Goal: Information Seeking & Learning: Learn about a topic

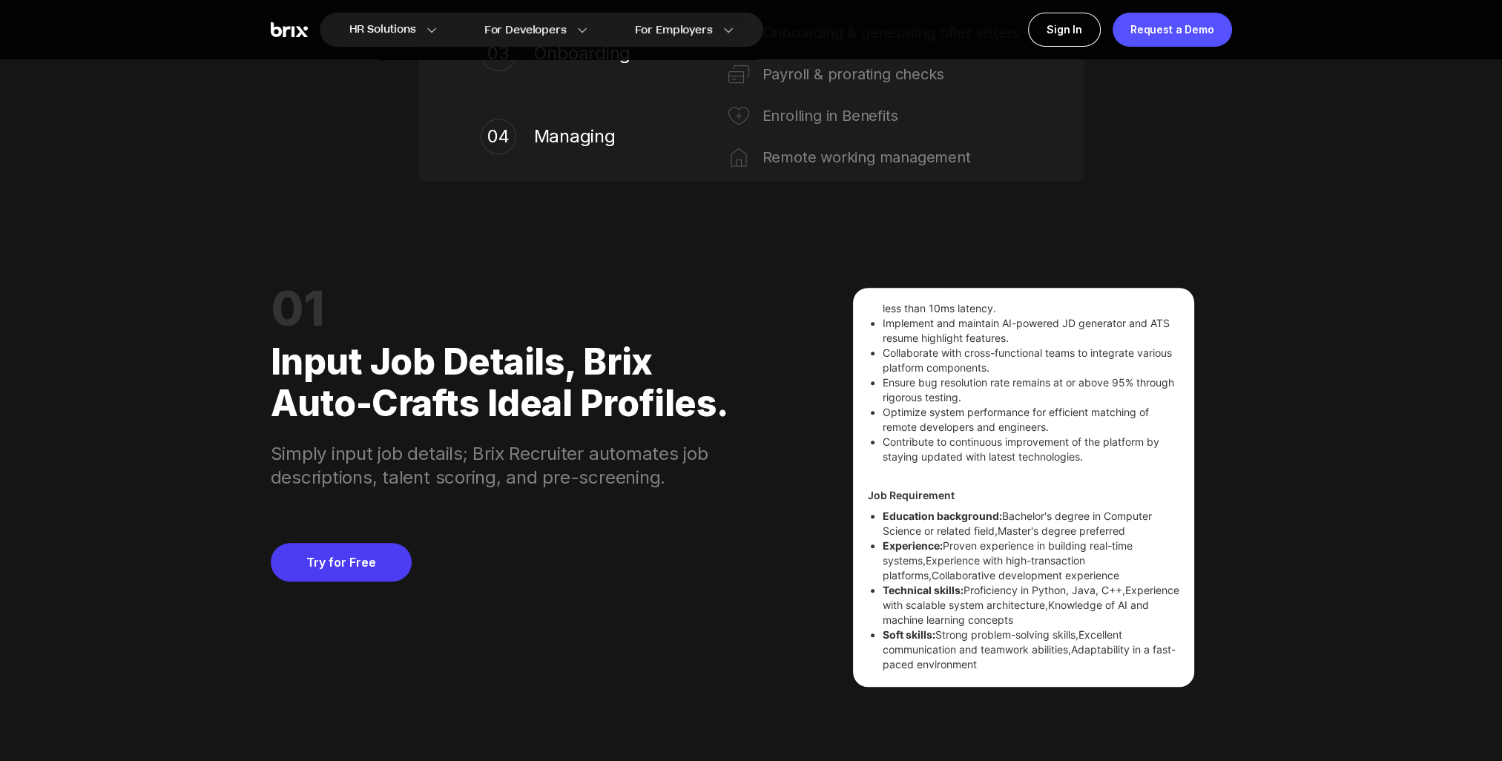
scroll to position [1223, 0]
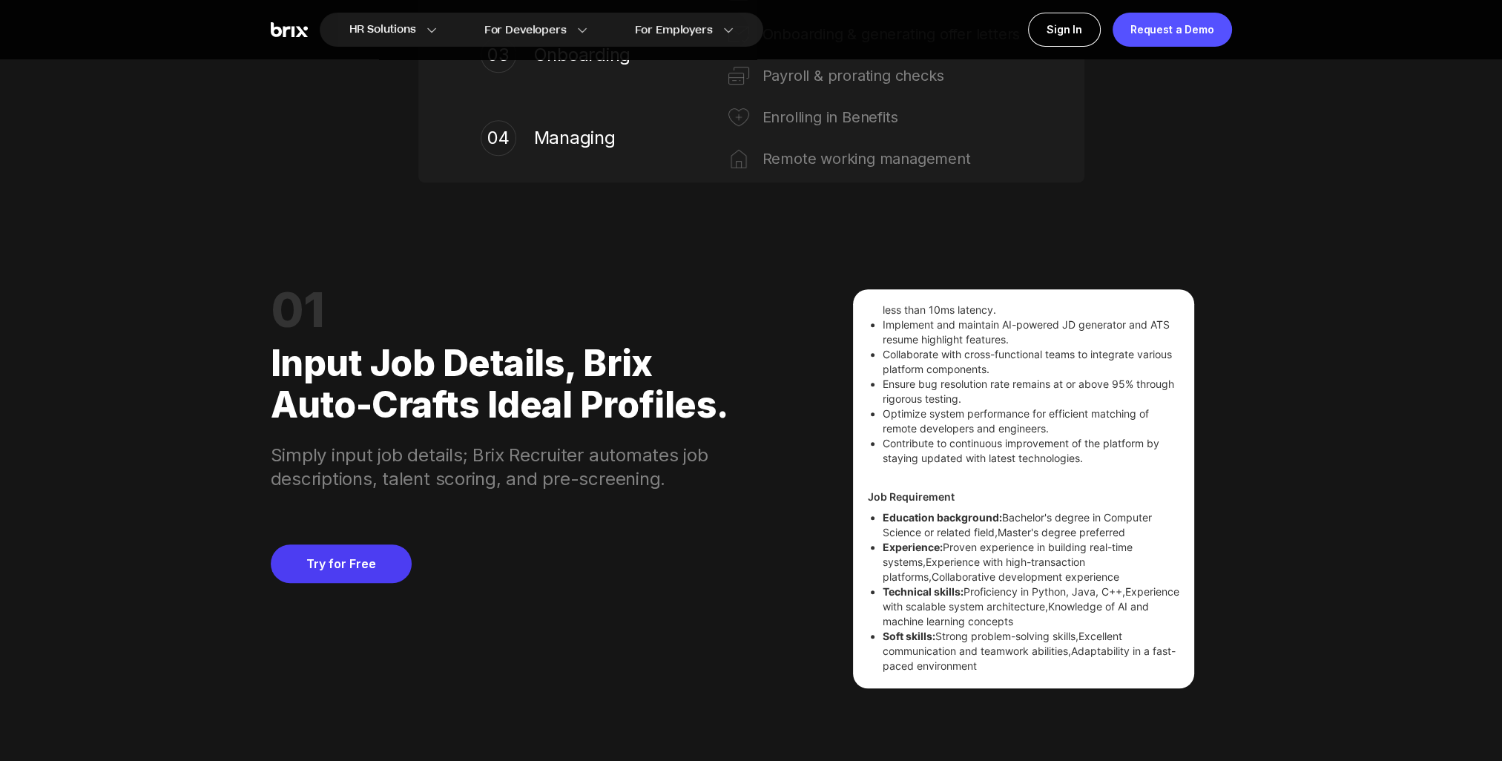
click at [448, 380] on div "Input job details, Brix auto-crafts ideal profiles." at bounding box center [506, 378] width 471 height 95
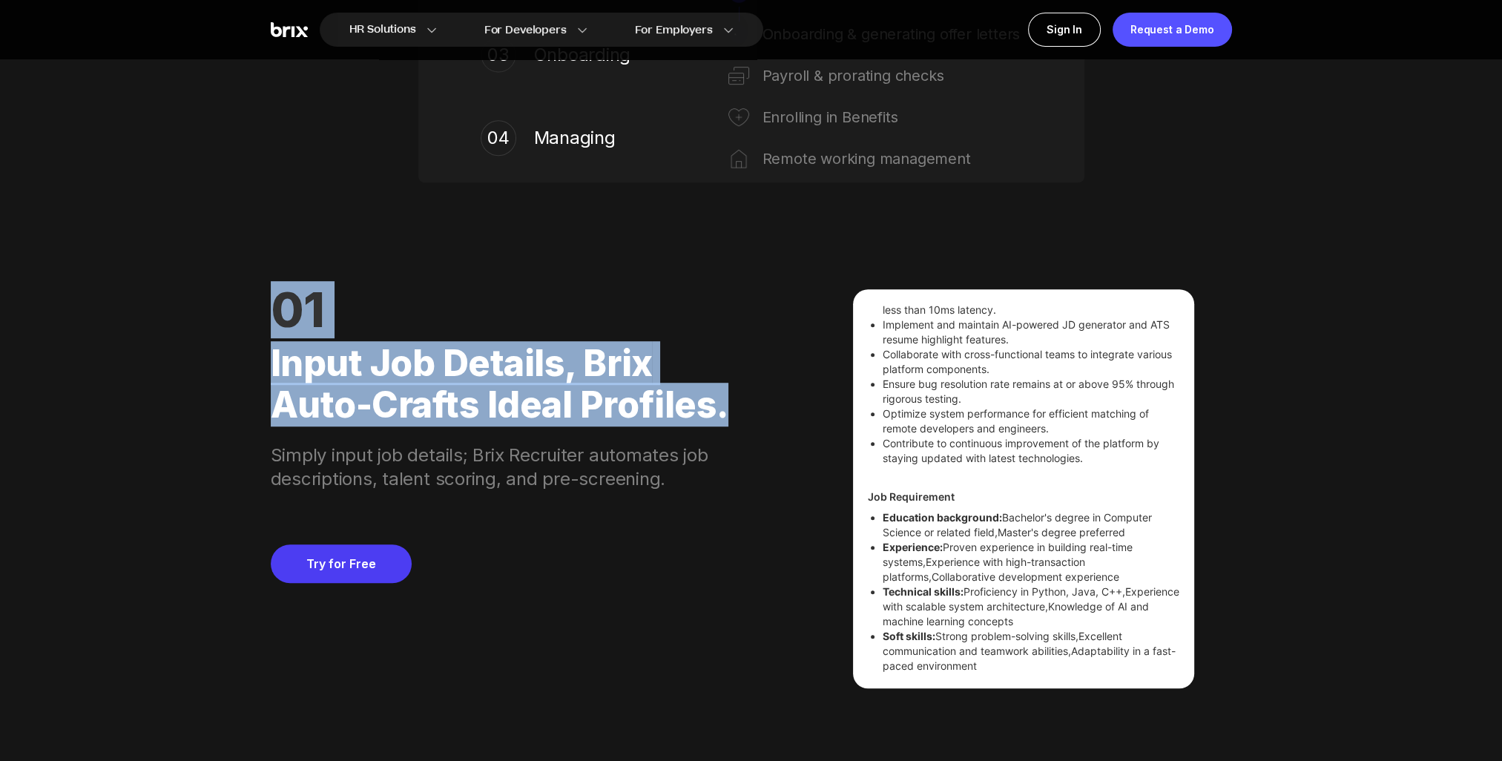
drag, startPoint x: 709, startPoint y: 411, endPoint x: 272, endPoint y: 309, distance: 448.8
click at [272, 309] on div "01 Input job details, Brix auto-crafts ideal profiles. Simply input job details…" at bounding box center [506, 390] width 471 height 202
copy div "01 Input job details, Brix auto-crafts ideal profiles"
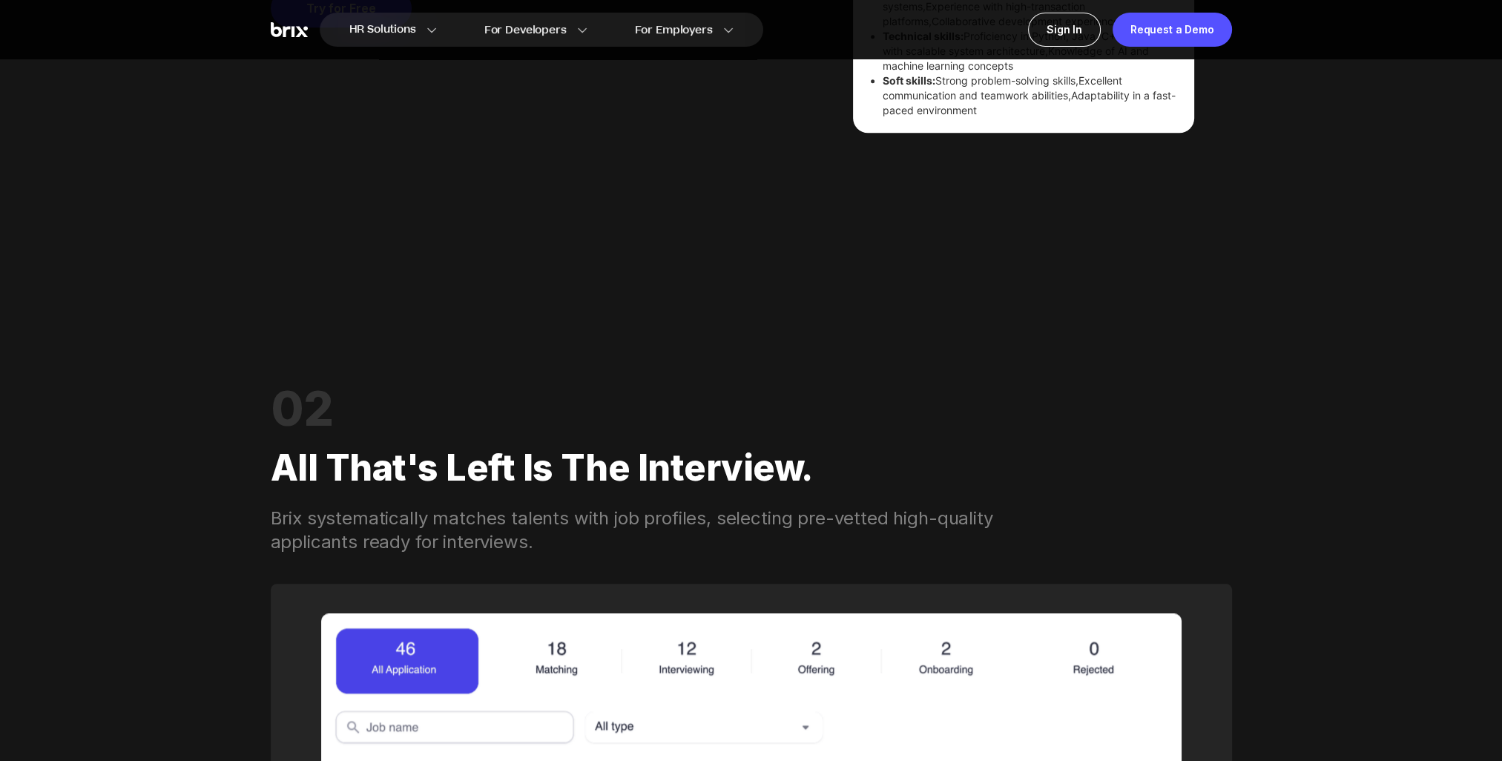
scroll to position [1890, 0]
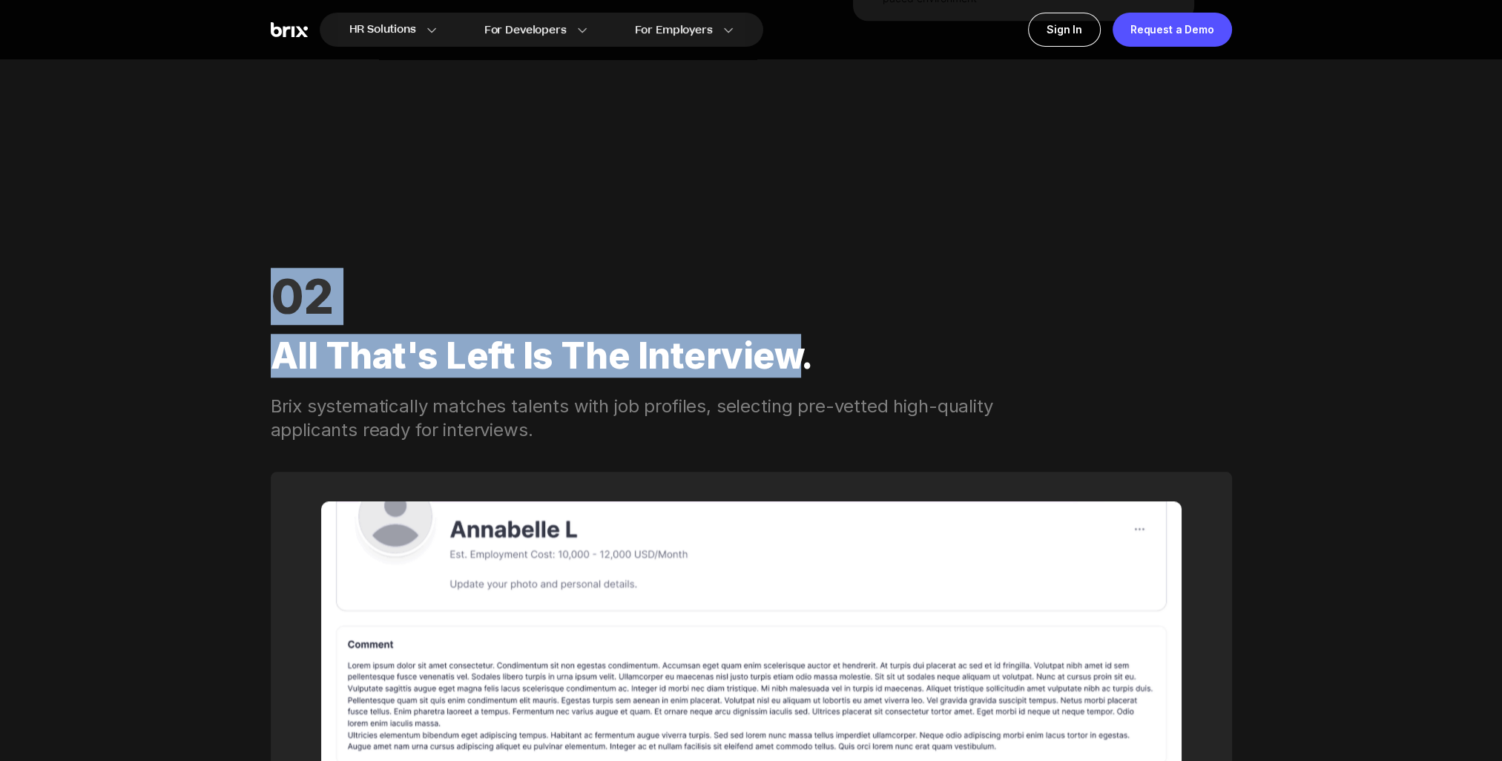
drag, startPoint x: 792, startPoint y: 364, endPoint x: 263, endPoint y: 298, distance: 533.0
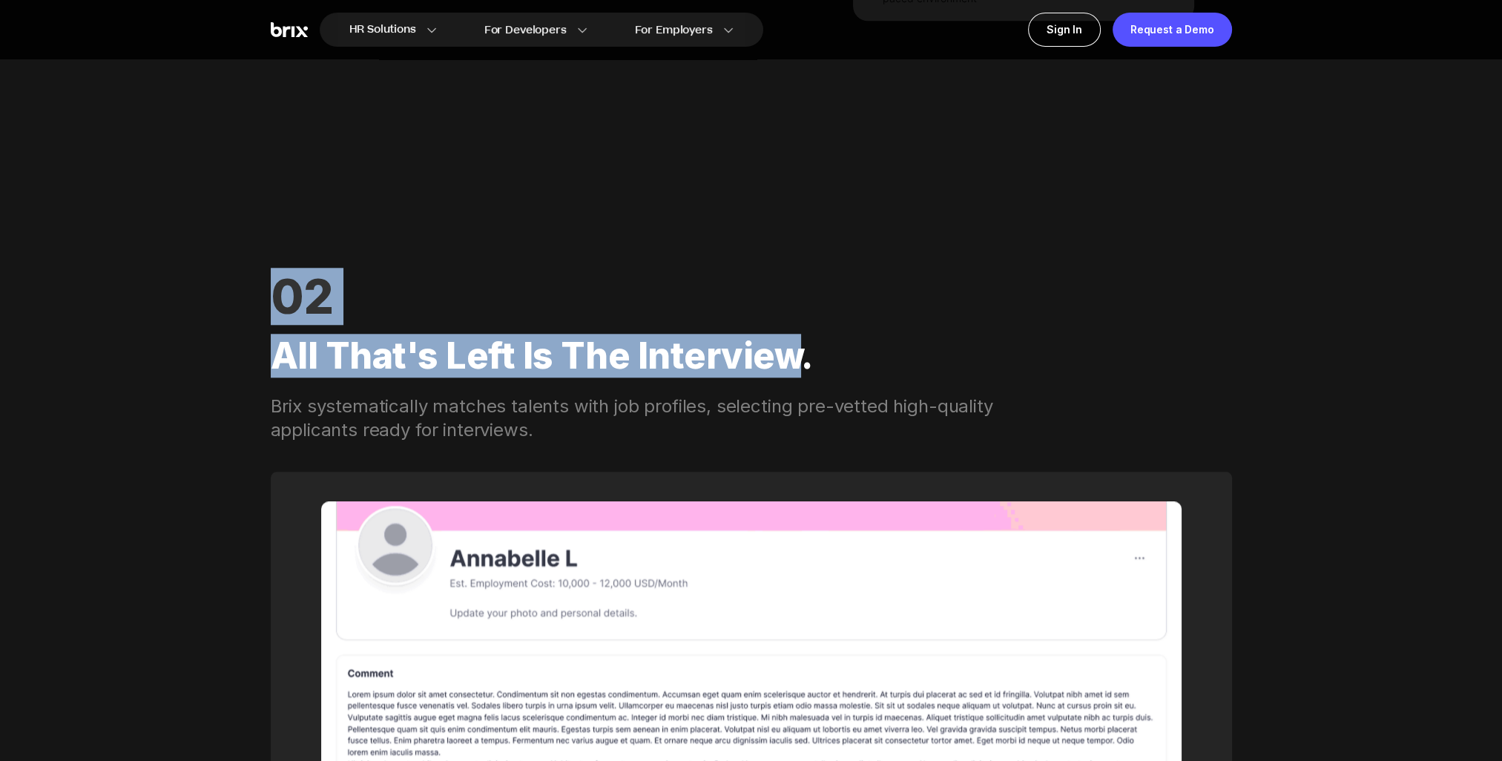
copy div "02 All that's left is the interview"
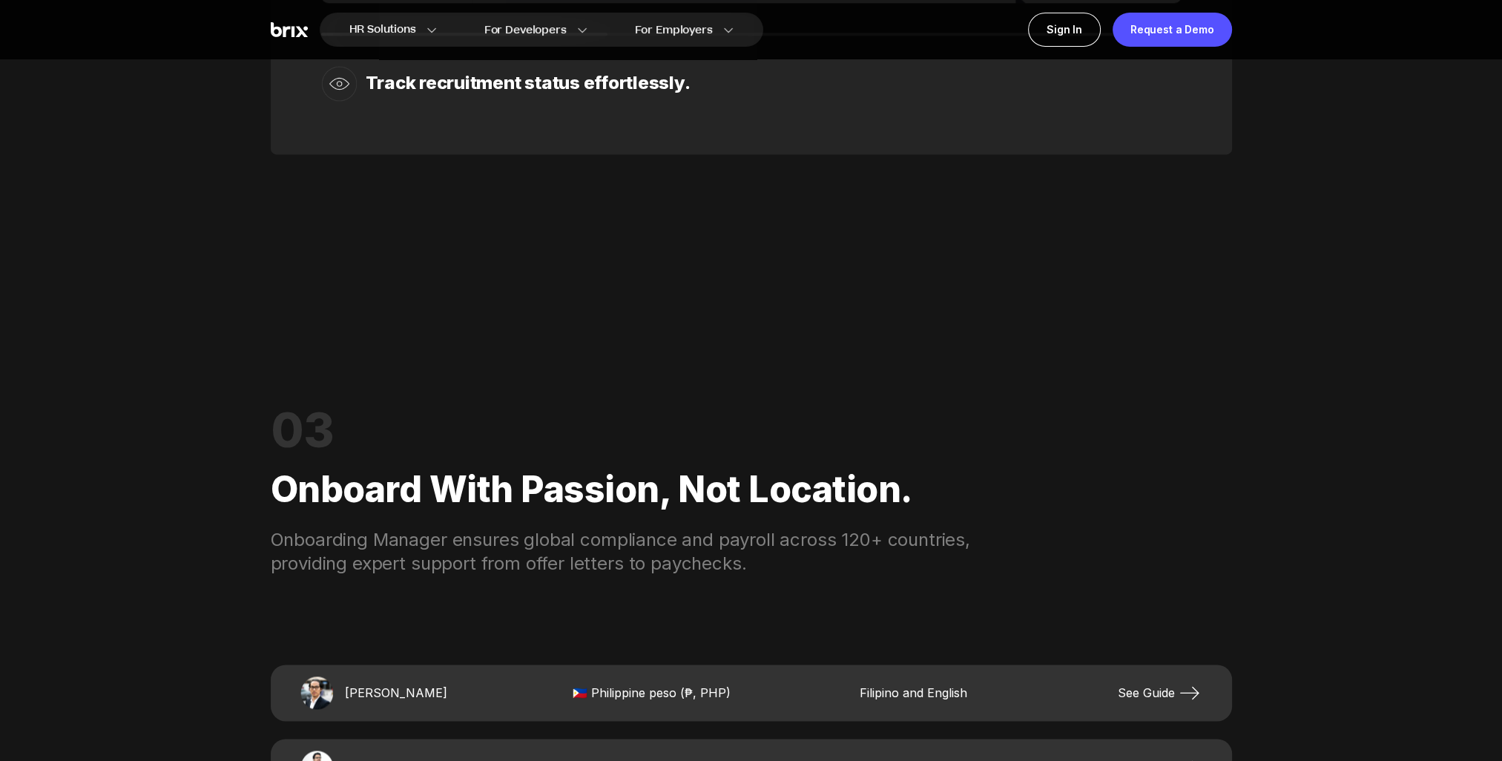
scroll to position [2929, 0]
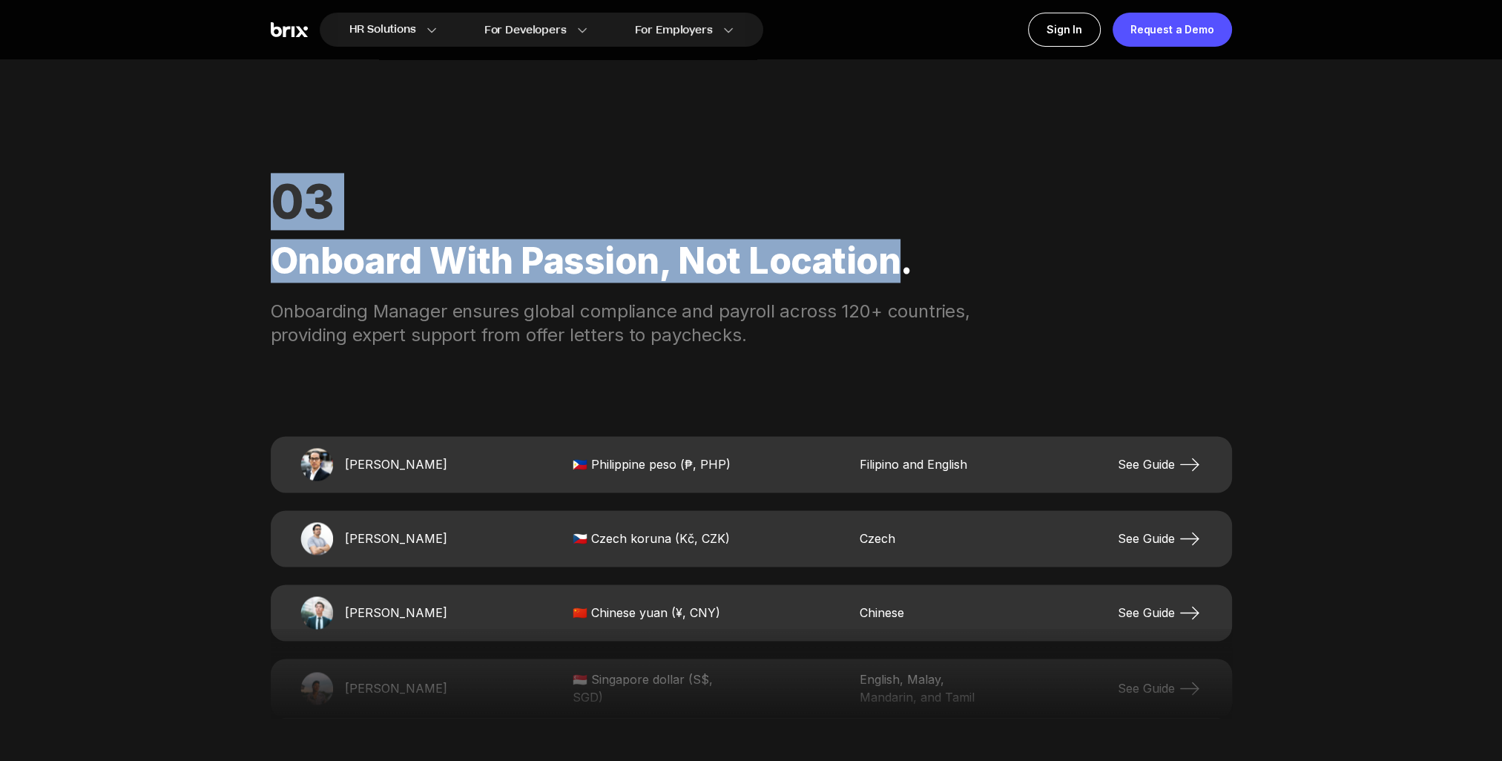
drag, startPoint x: 280, startPoint y: 195, endPoint x: 895, endPoint y: 269, distance: 618.6
click at [895, 269] on div "03 Onboard with passion, not location. Onboarding Manager ensures global compli…" at bounding box center [751, 598] width 961 height 941
copy div "03 Onboard with passion, not location"
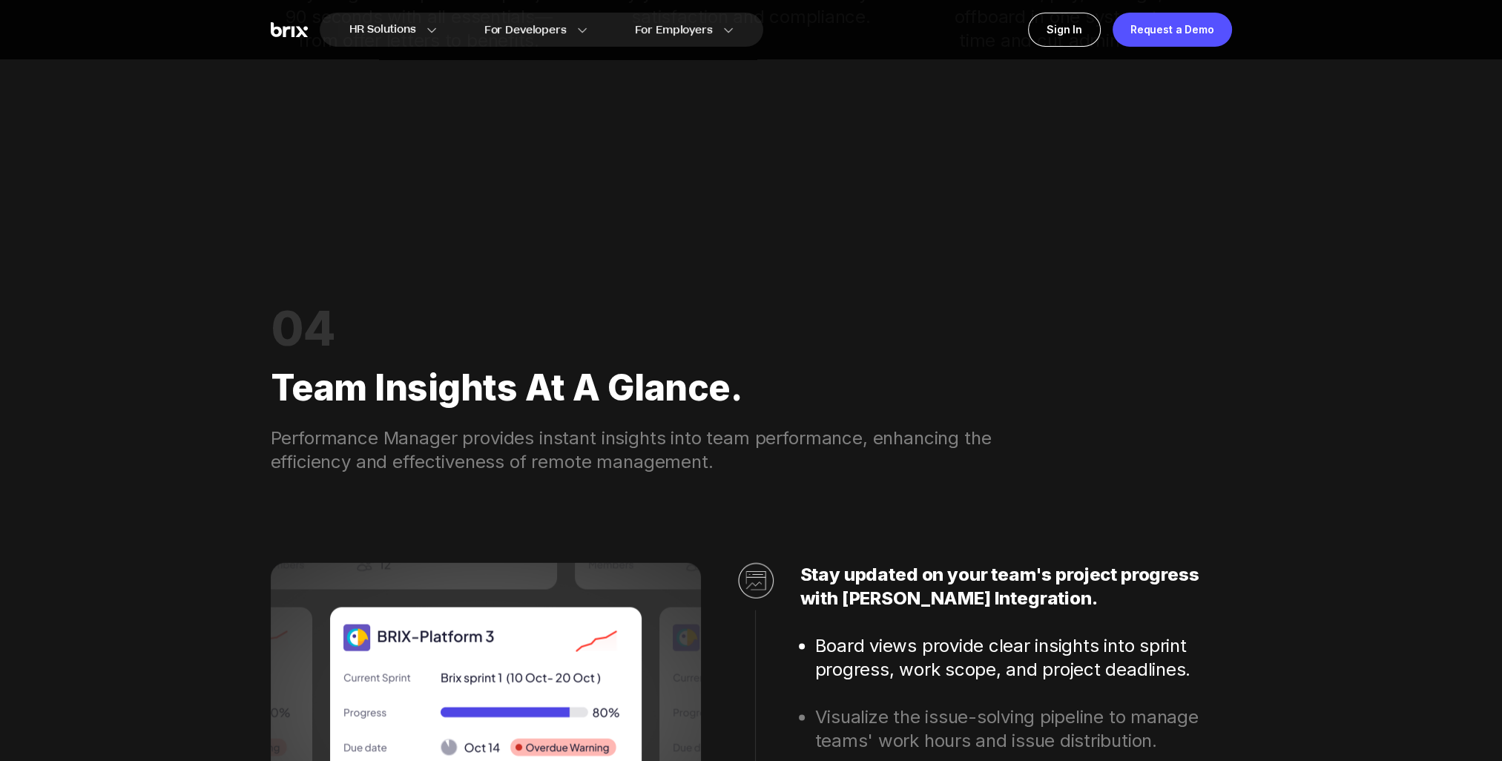
scroll to position [3893, 0]
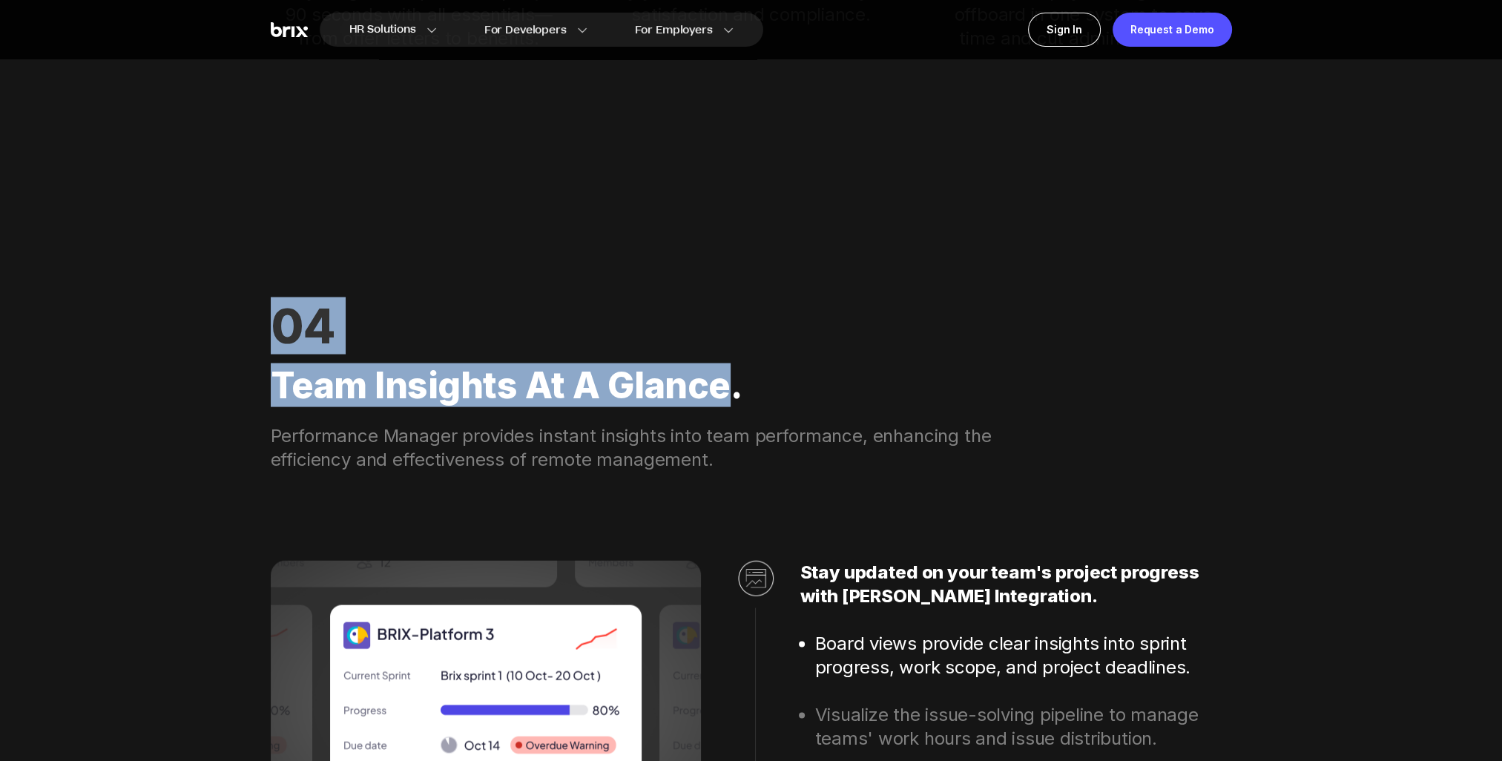
drag, startPoint x: 272, startPoint y: 322, endPoint x: 714, endPoint y: 390, distance: 446.7
copy div "04 Team Insights at a Glance"
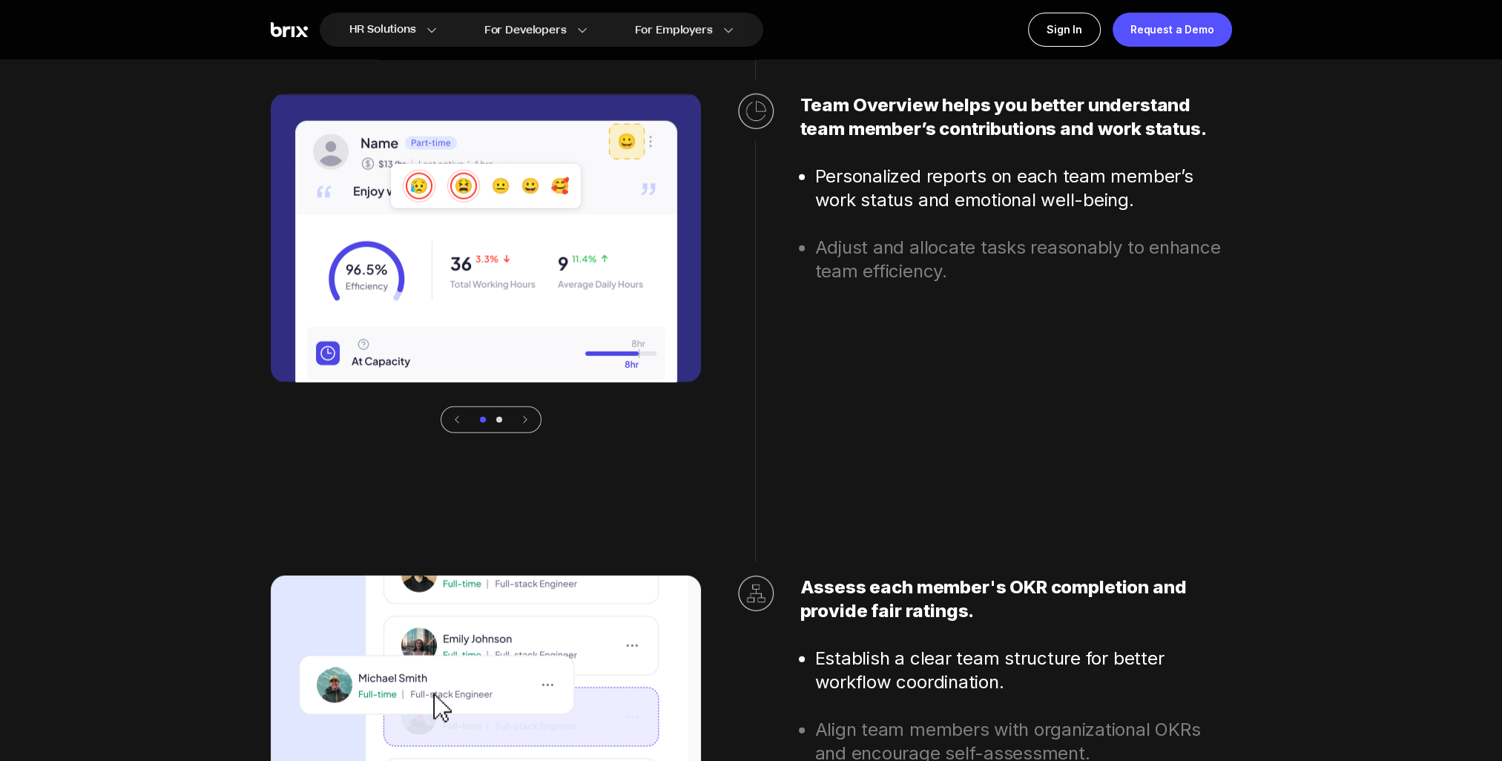
scroll to position [4784, 0]
